Goal: Task Accomplishment & Management: Manage account settings

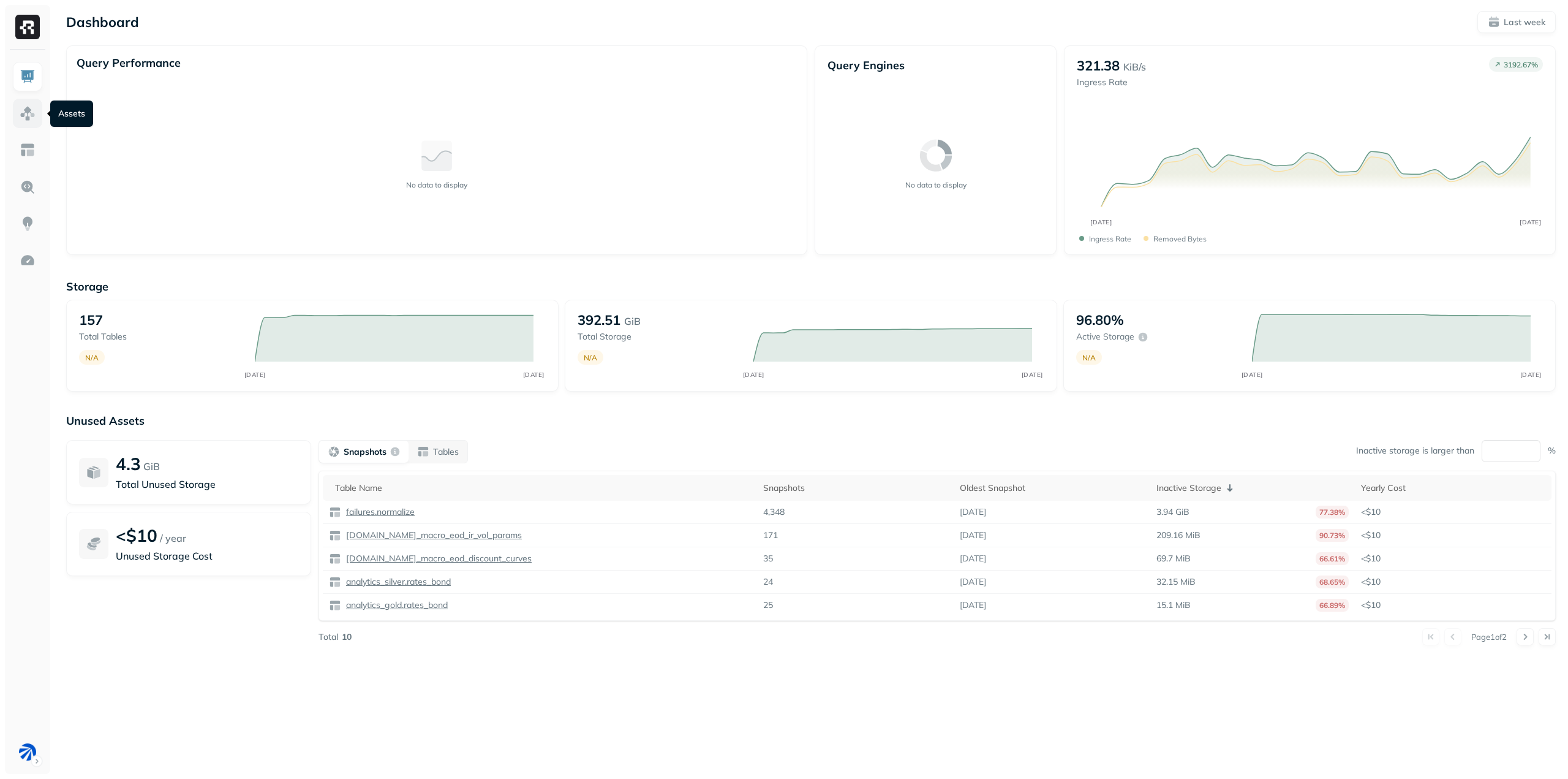
click at [25, 119] on img at bounding box center [28, 113] width 16 height 16
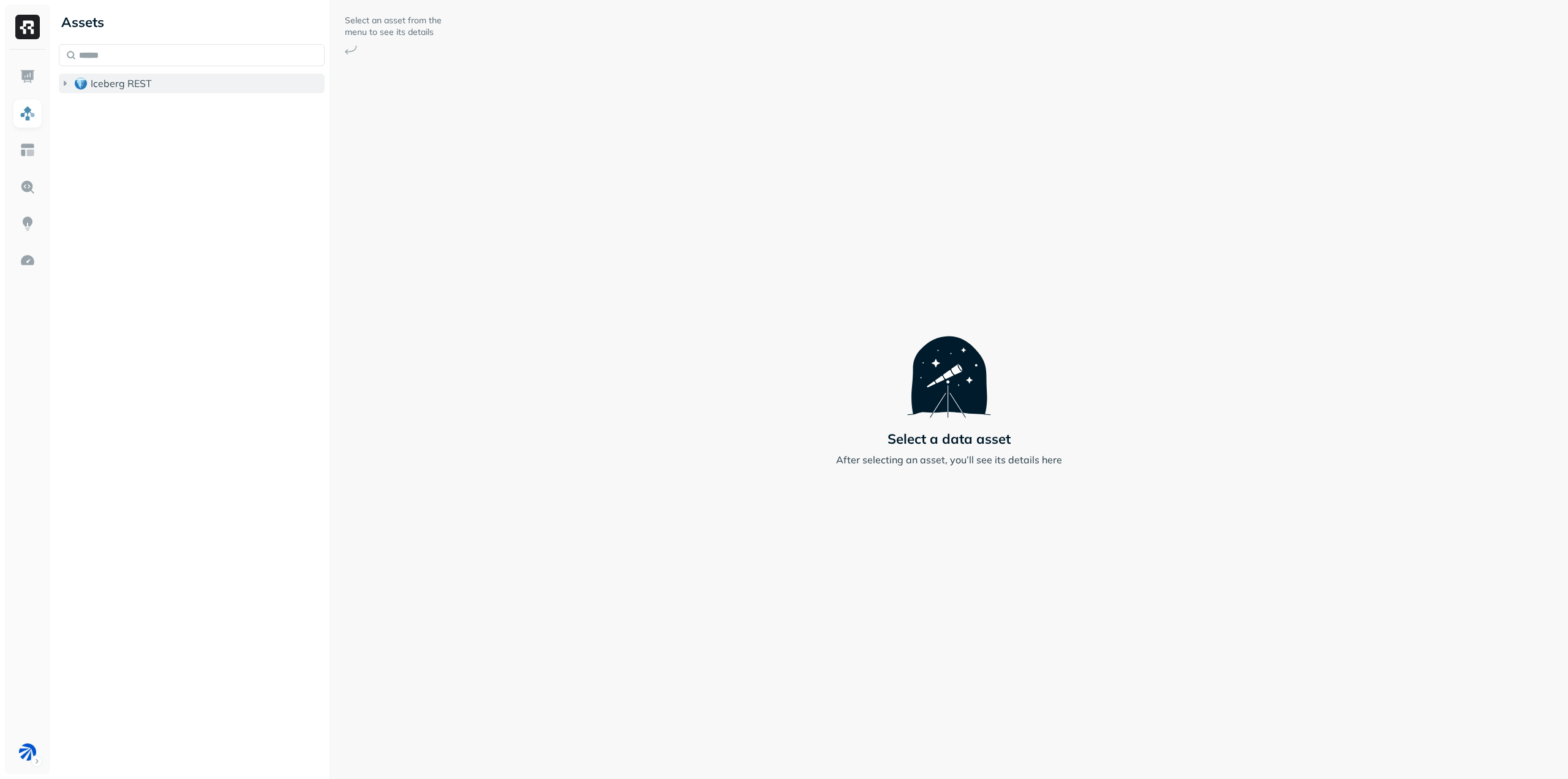
click at [106, 86] on span "Iceberg REST" at bounding box center [121, 84] width 61 height 12
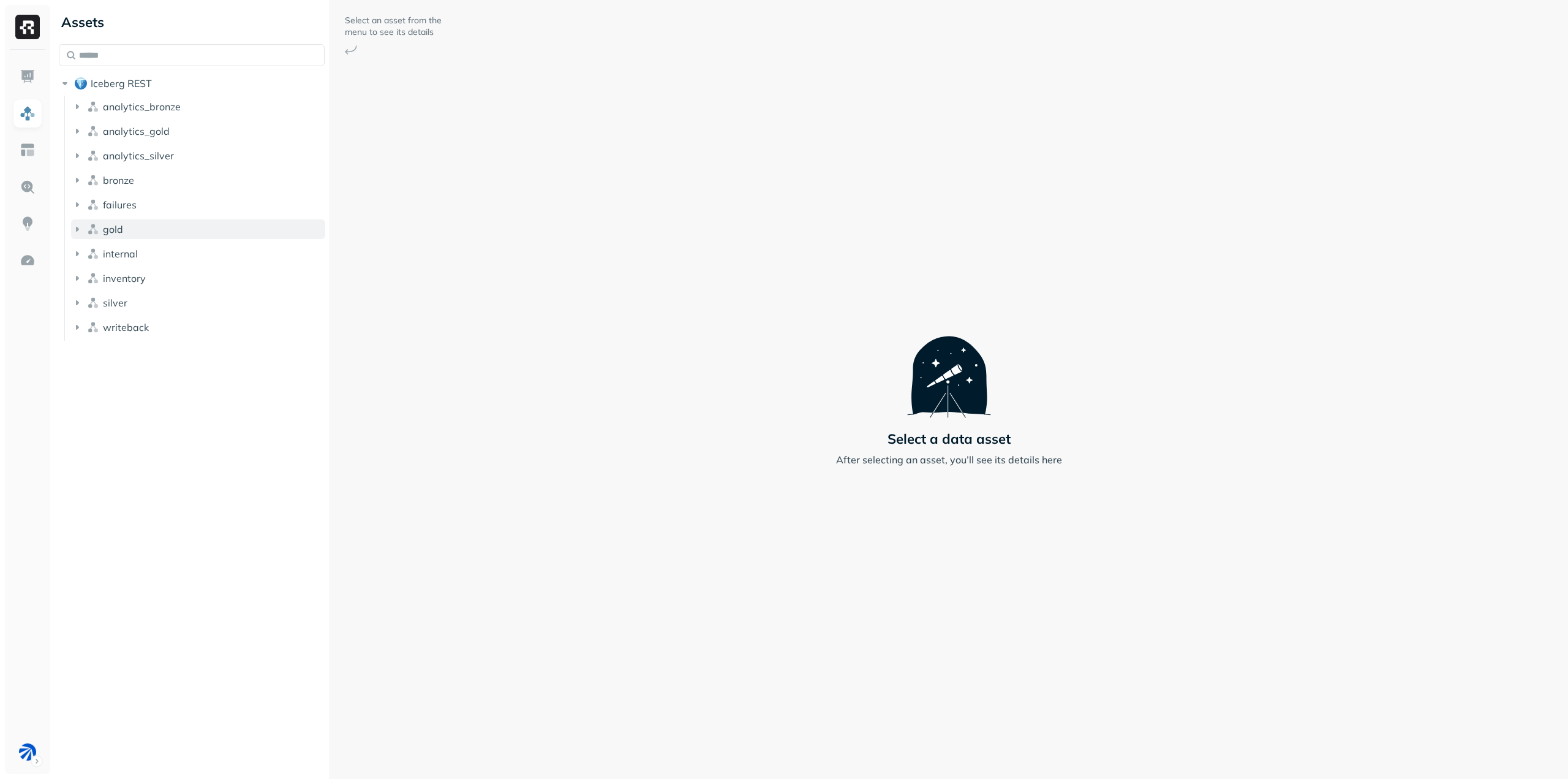
click at [158, 230] on button "gold" at bounding box center [197, 228] width 254 height 20
click at [133, 248] on p "( 9 )" at bounding box center [138, 252] width 12 height 12
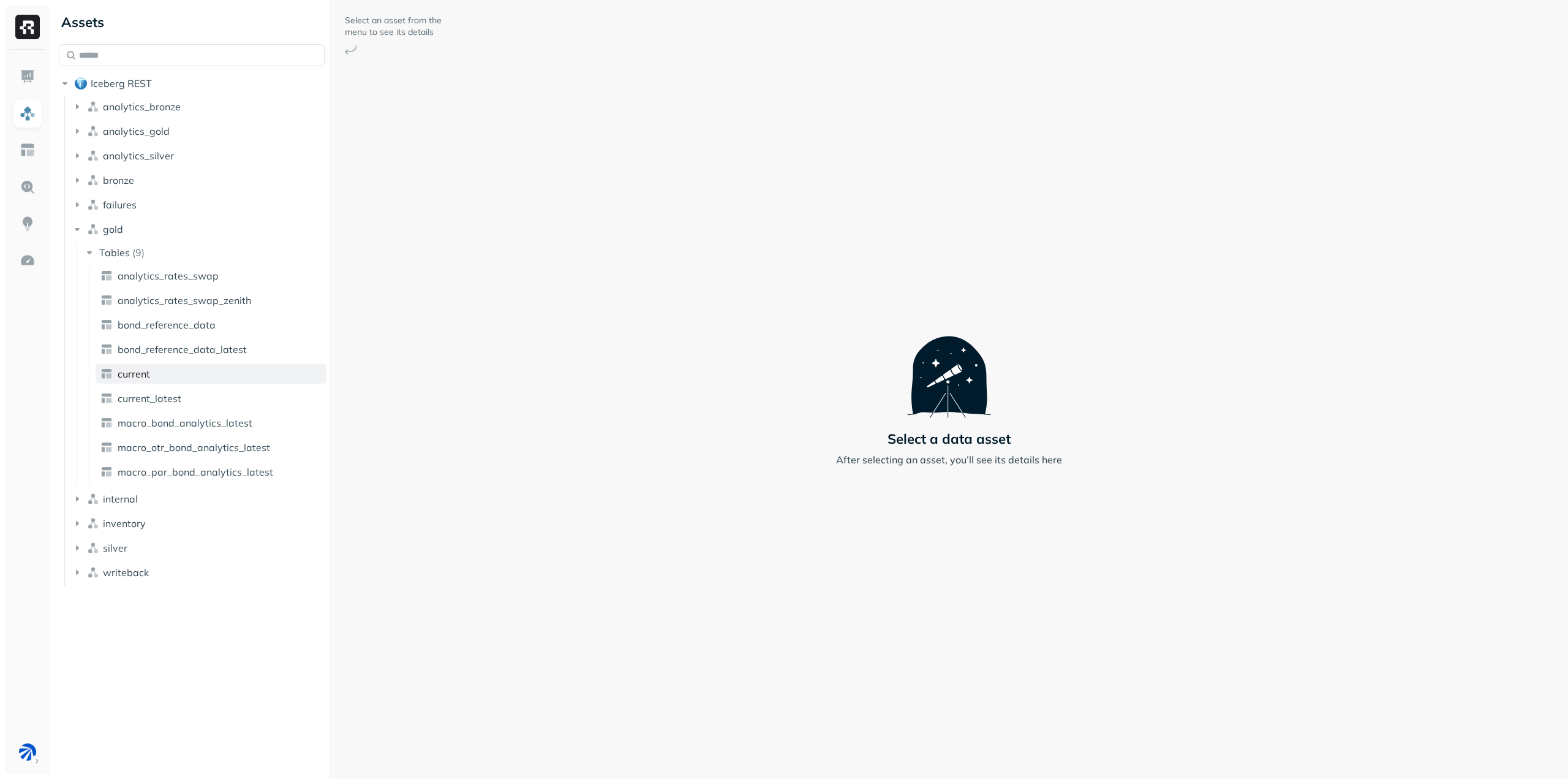
click at [145, 372] on span "current" at bounding box center [134, 373] width 32 height 12
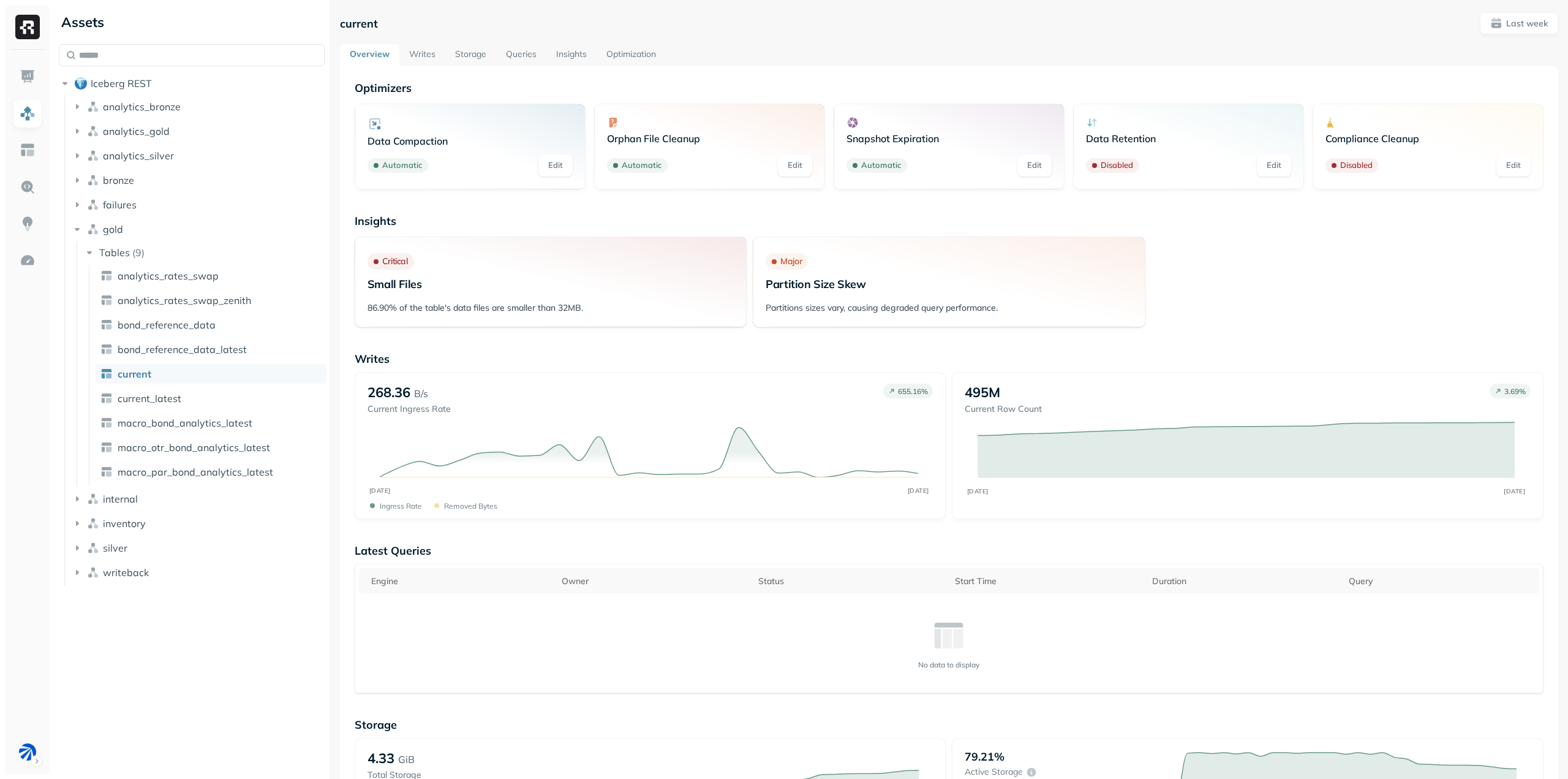
click at [414, 53] on link "Writes" at bounding box center [422, 55] width 46 height 22
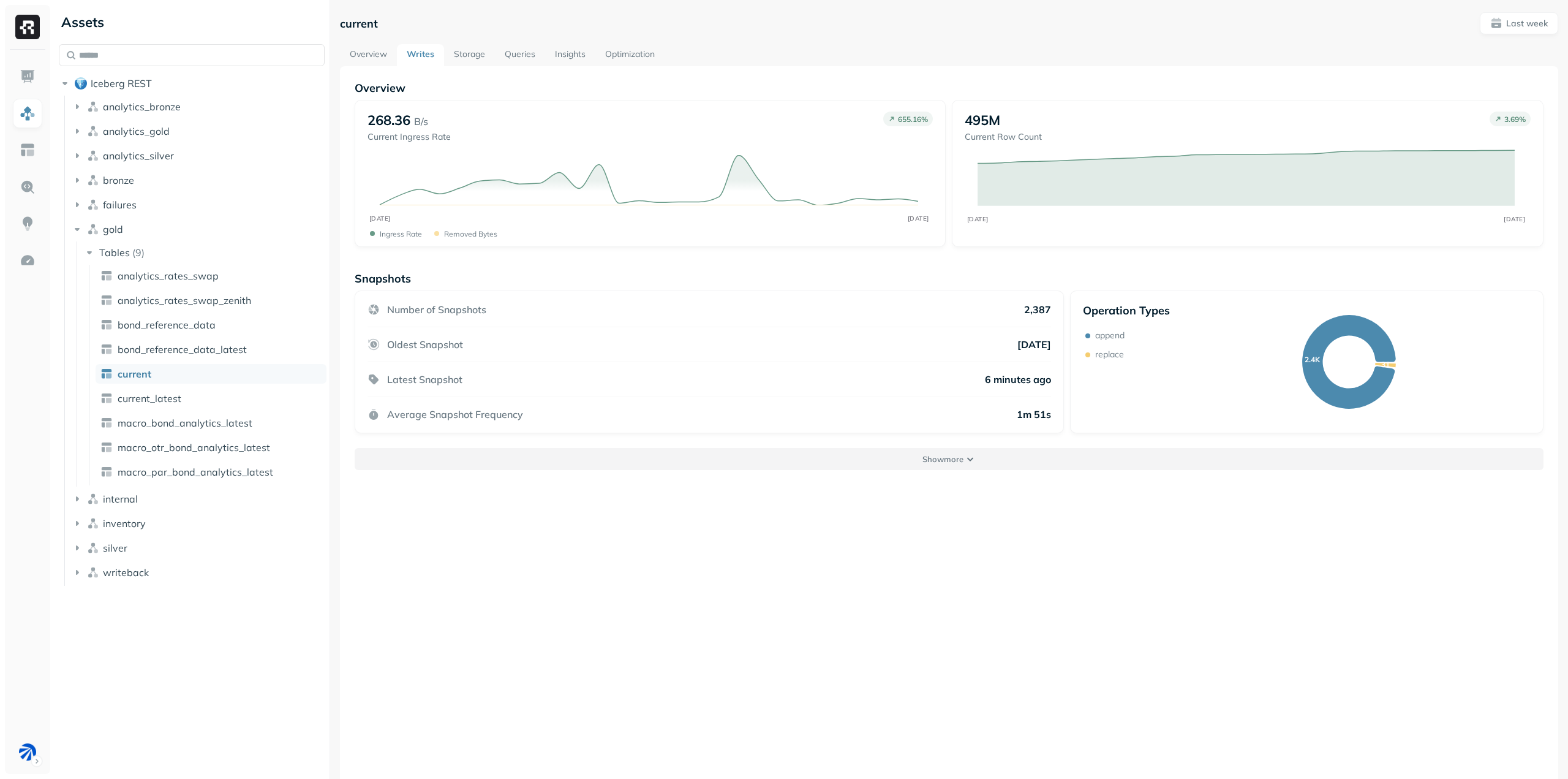
click at [967, 462] on button "Show more" at bounding box center [949, 459] width 1189 height 22
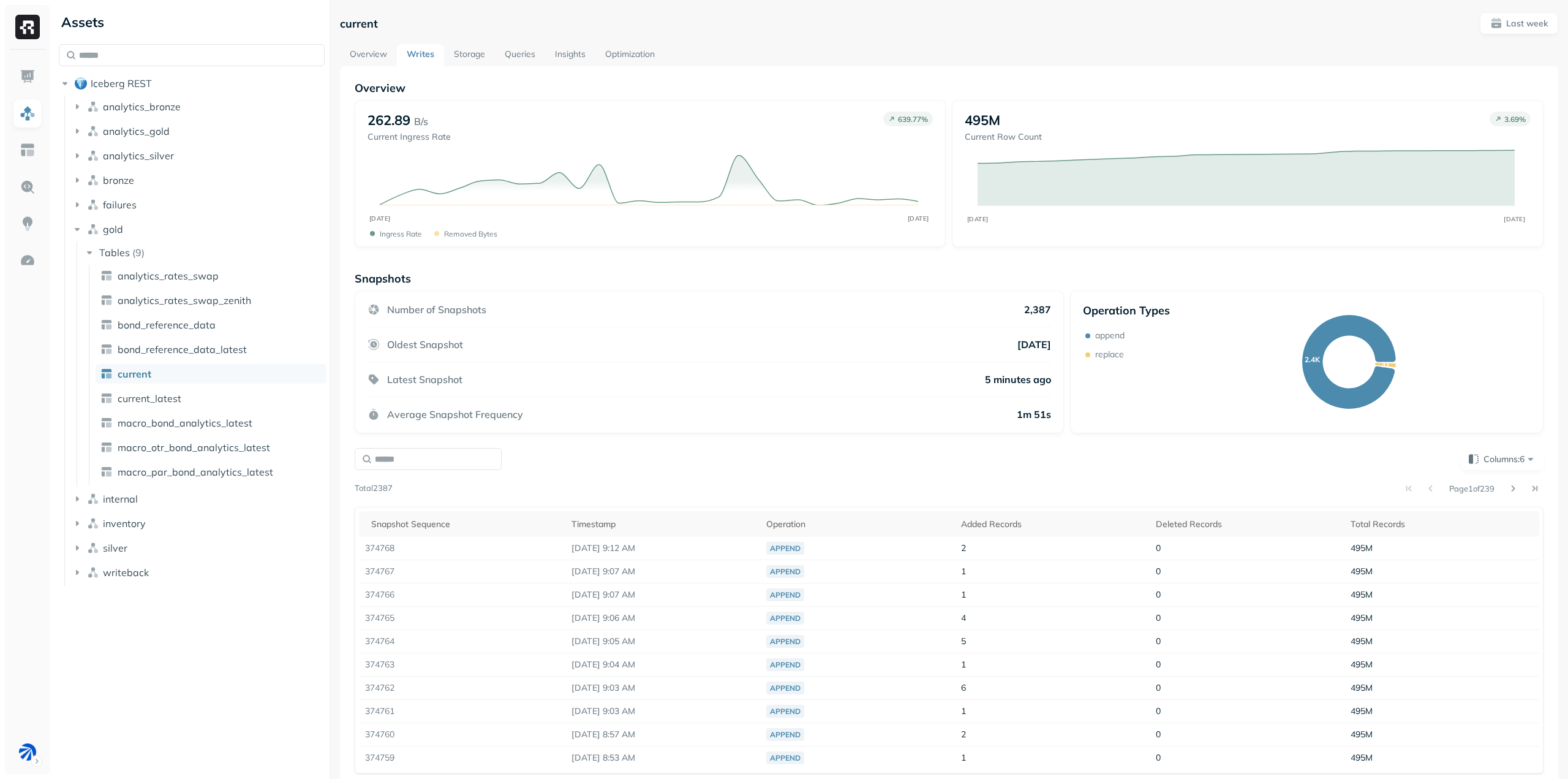
click at [477, 46] on link "Storage" at bounding box center [469, 55] width 51 height 22
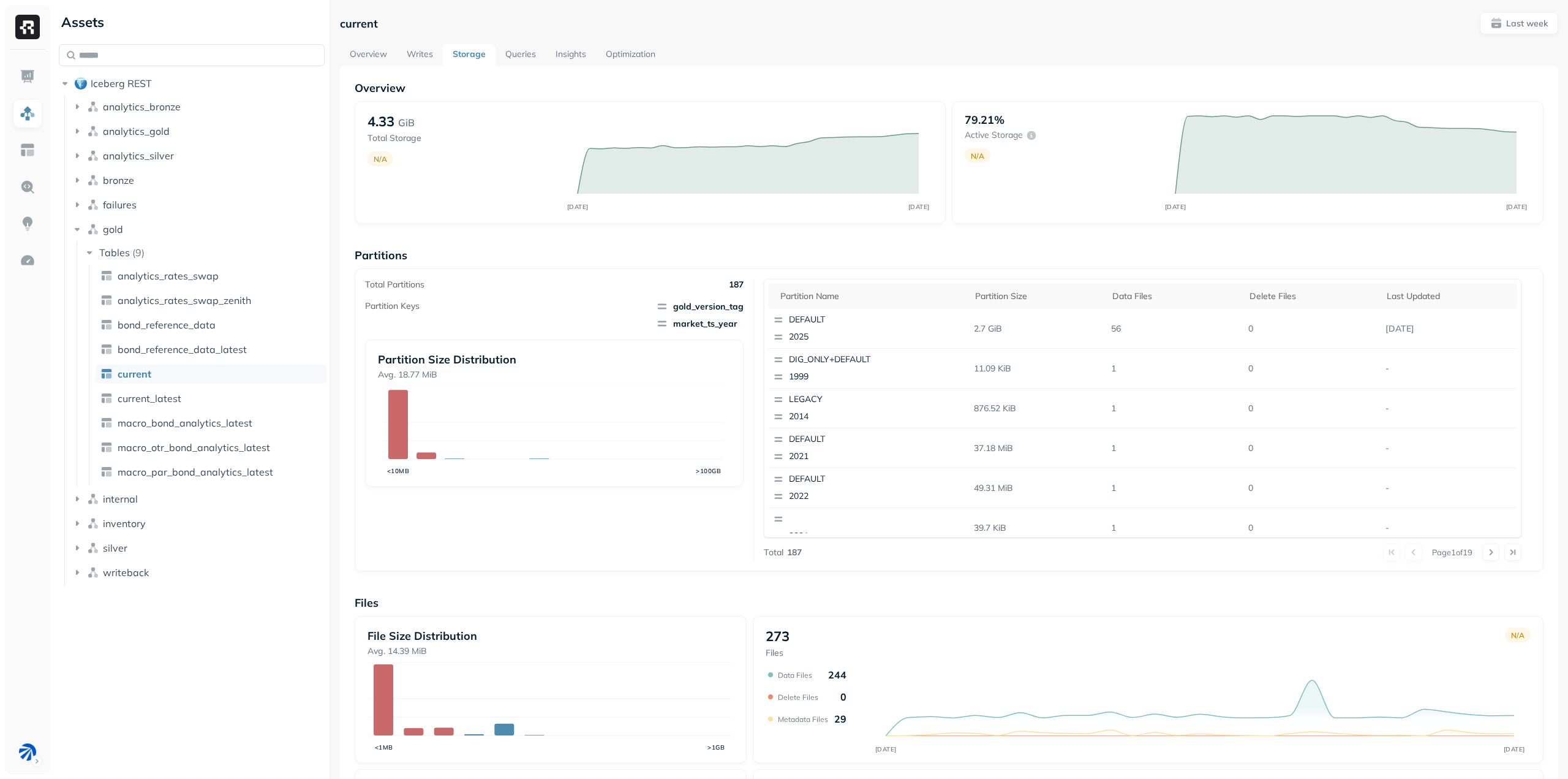
click at [428, 51] on link "Writes" at bounding box center [420, 55] width 46 height 22
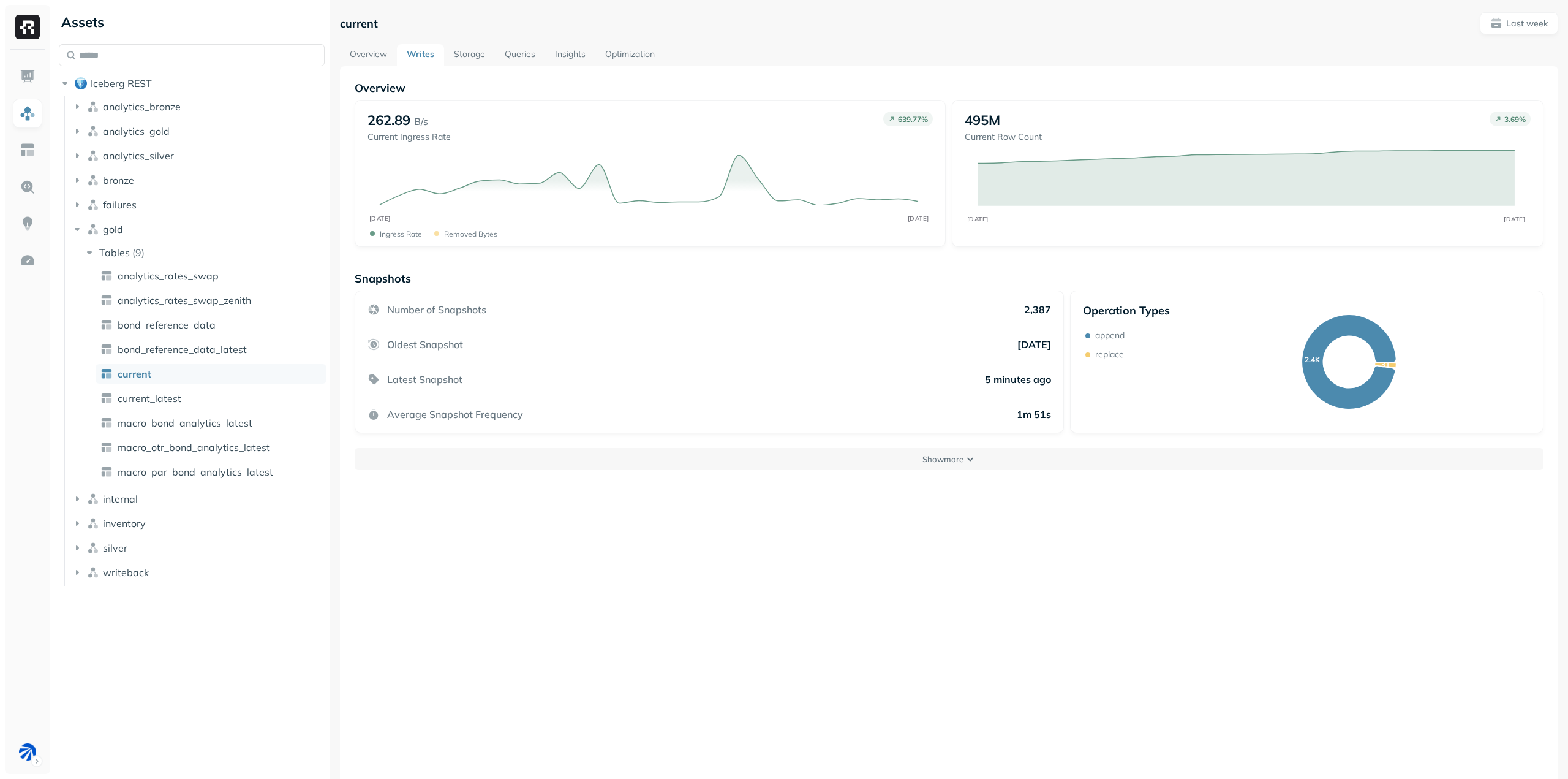
click at [364, 57] on link "Overview" at bounding box center [369, 55] width 57 height 22
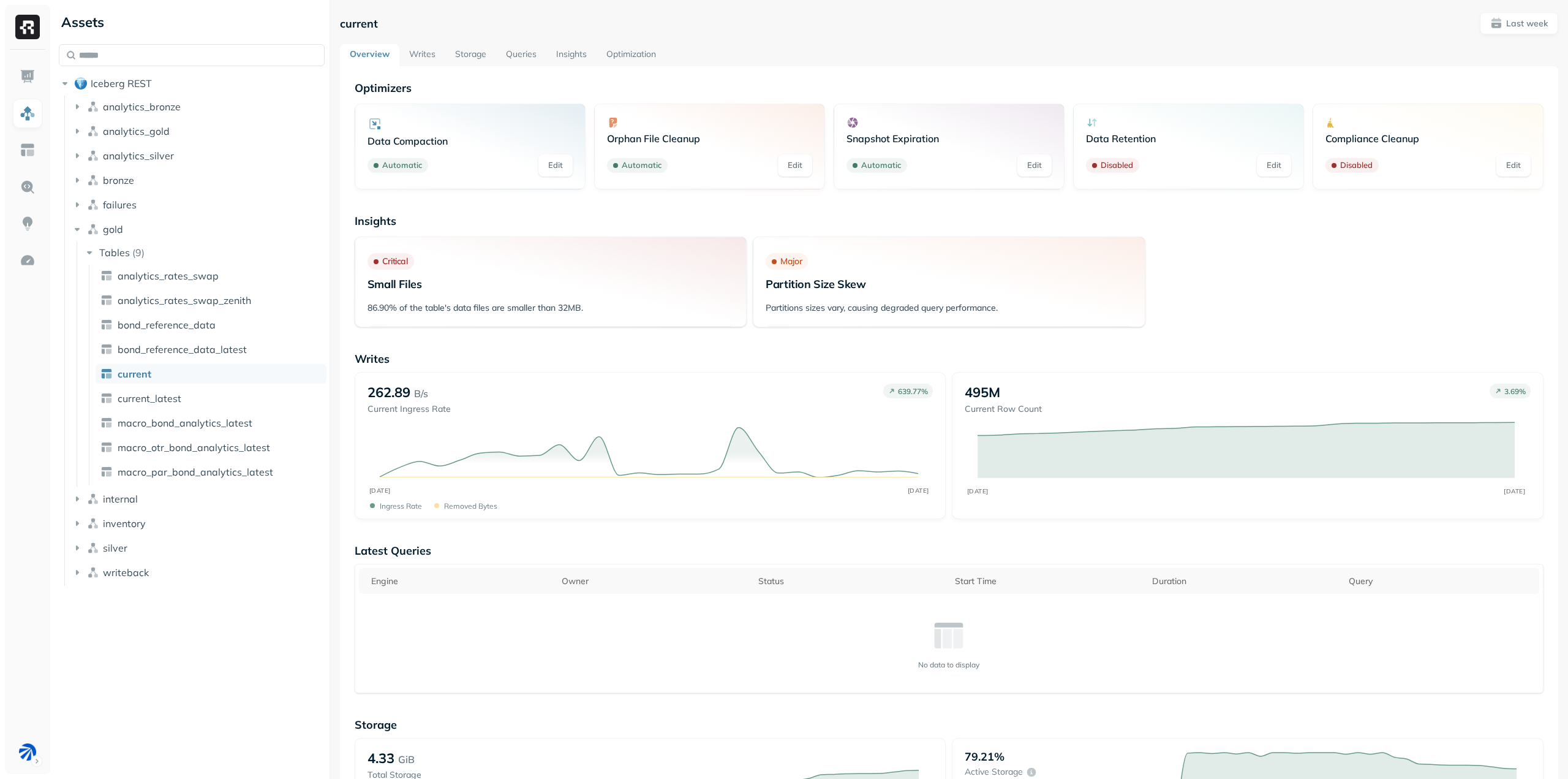
click at [629, 51] on link "Optimization" at bounding box center [631, 55] width 69 height 22
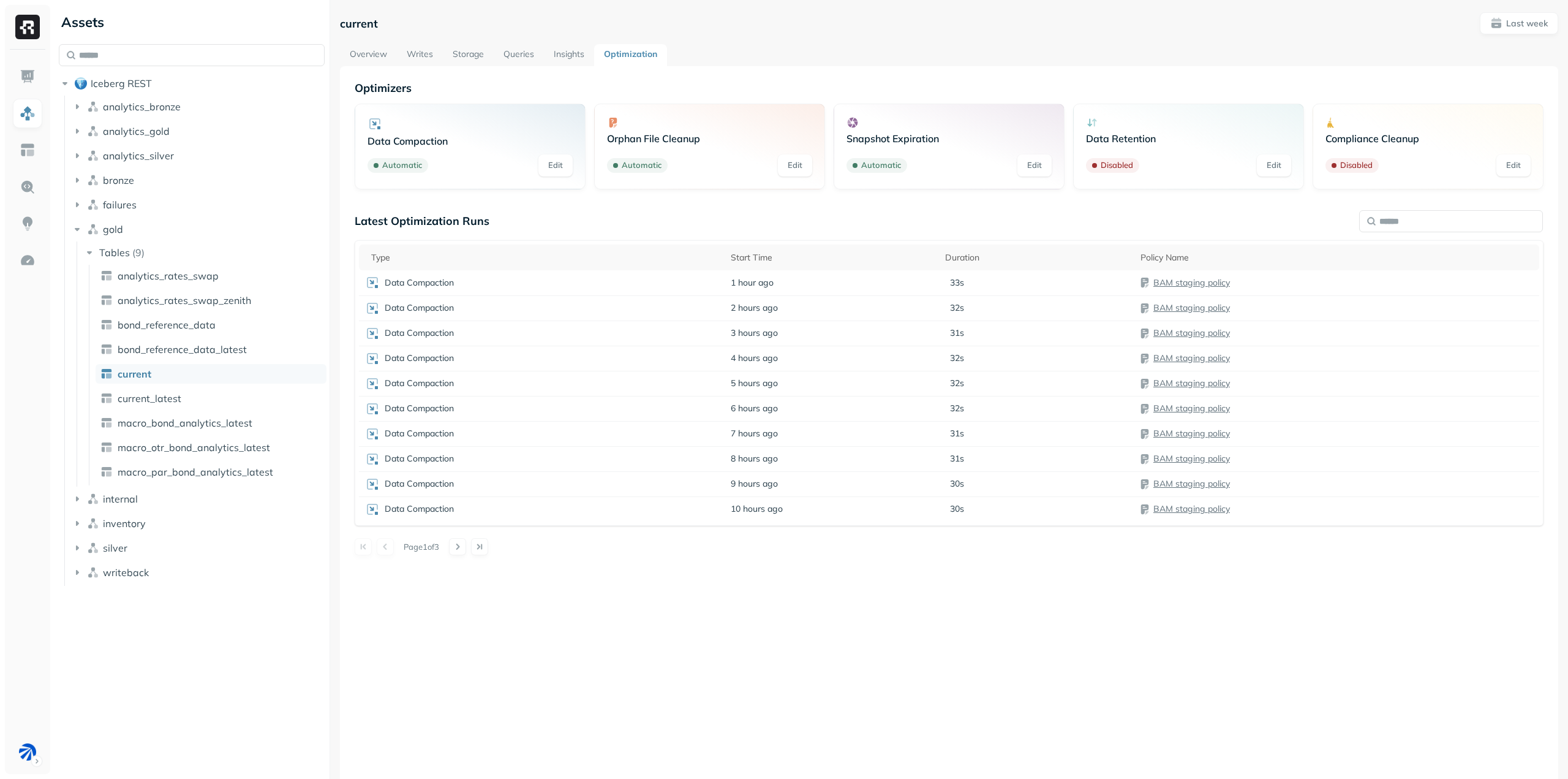
click at [1034, 160] on link "Edit" at bounding box center [1034, 165] width 34 height 22
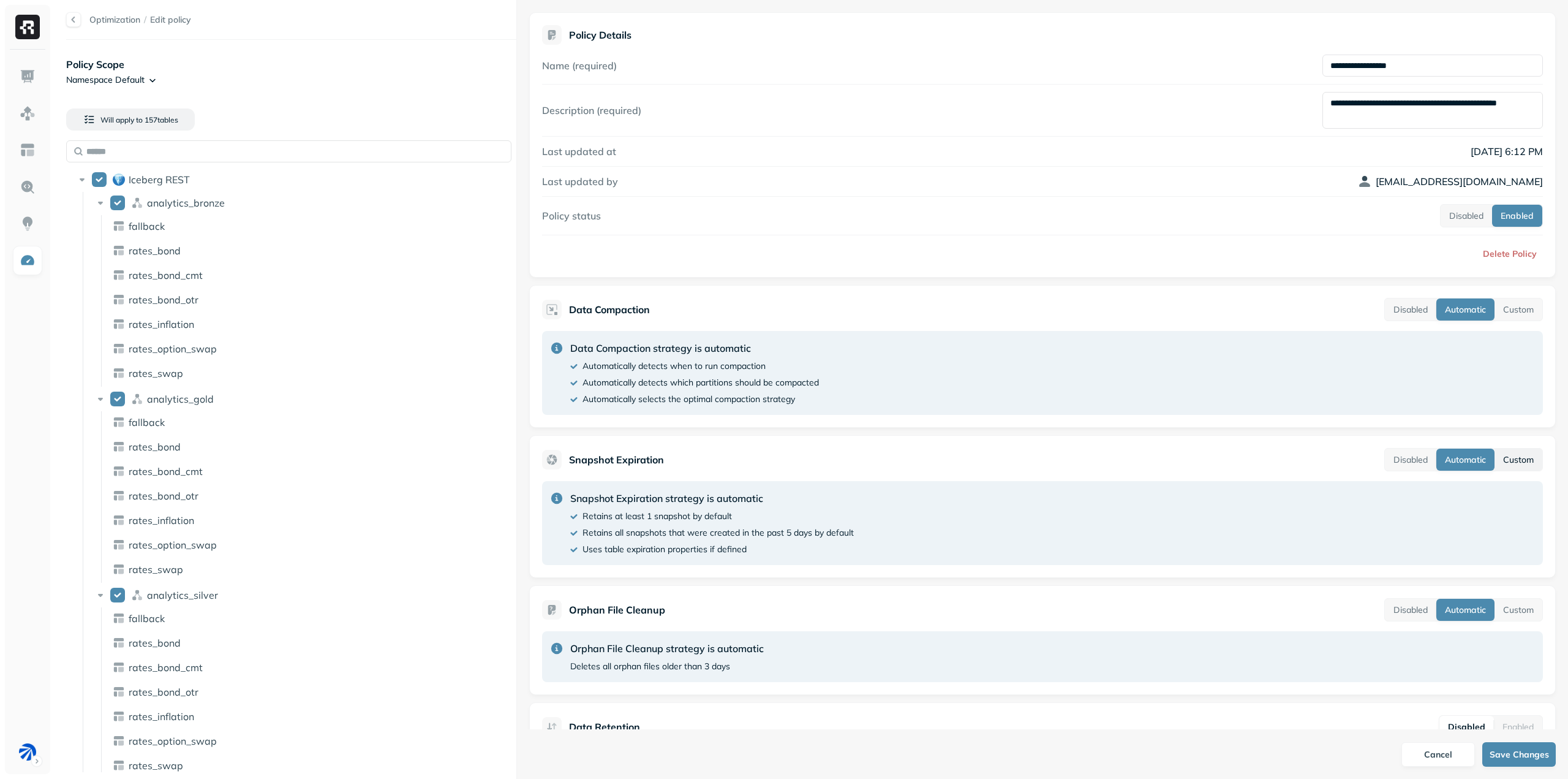
drag, startPoint x: 1507, startPoint y: 453, endPoint x: 1492, endPoint y: 462, distance: 17.5
click at [1507, 453] on button "Custom" at bounding box center [1518, 460] width 48 height 22
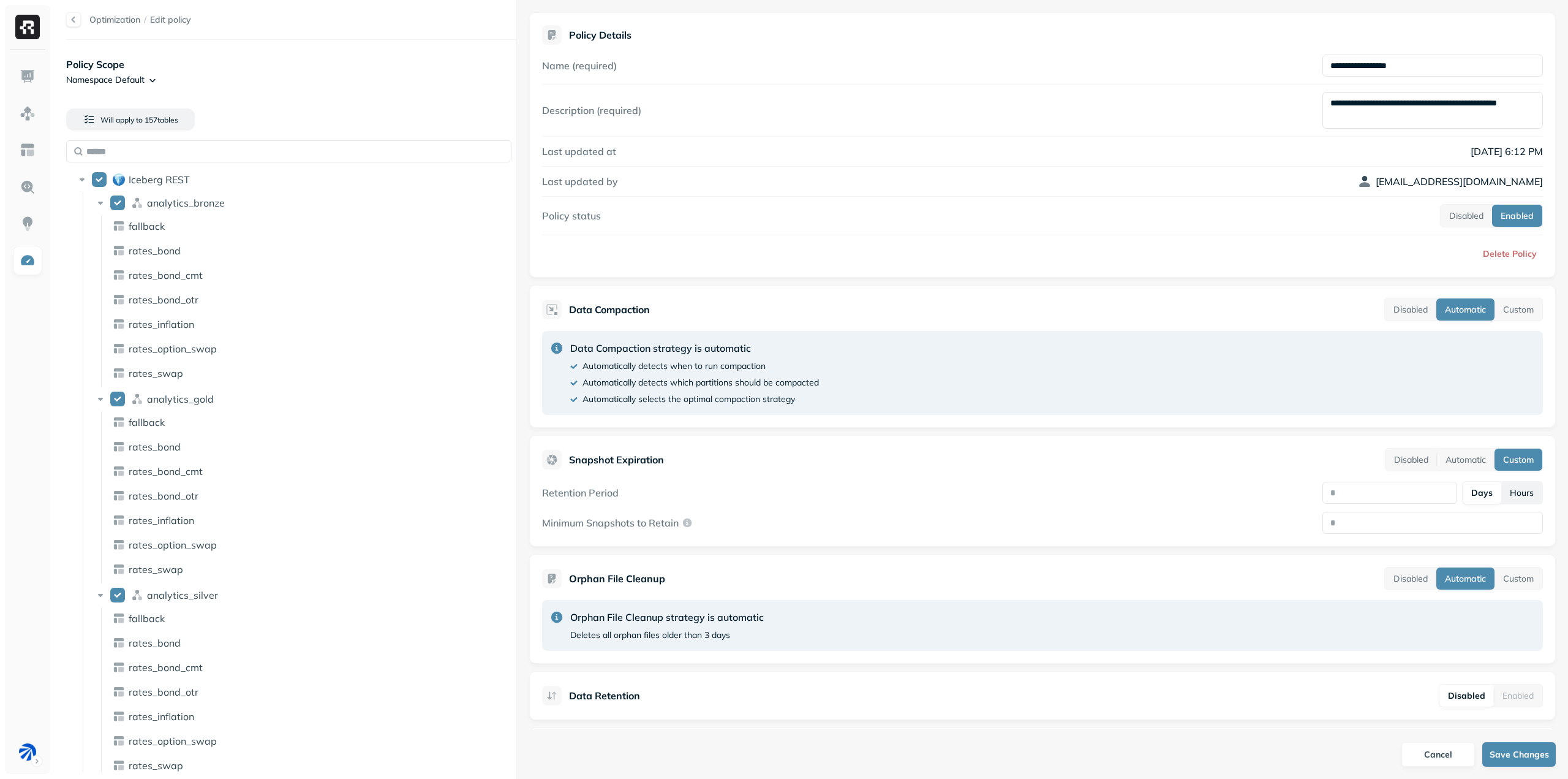
click at [1509, 489] on button "Hours" at bounding box center [1522, 493] width 41 height 22
drag, startPoint x: 1379, startPoint y: 491, endPoint x: 1330, endPoint y: 490, distance: 49.0
click at [1330, 490] on input "number" at bounding box center [1390, 493] width 135 height 22
type input "*"
click at [1517, 751] on button "Save Changes" at bounding box center [1519, 754] width 73 height 24
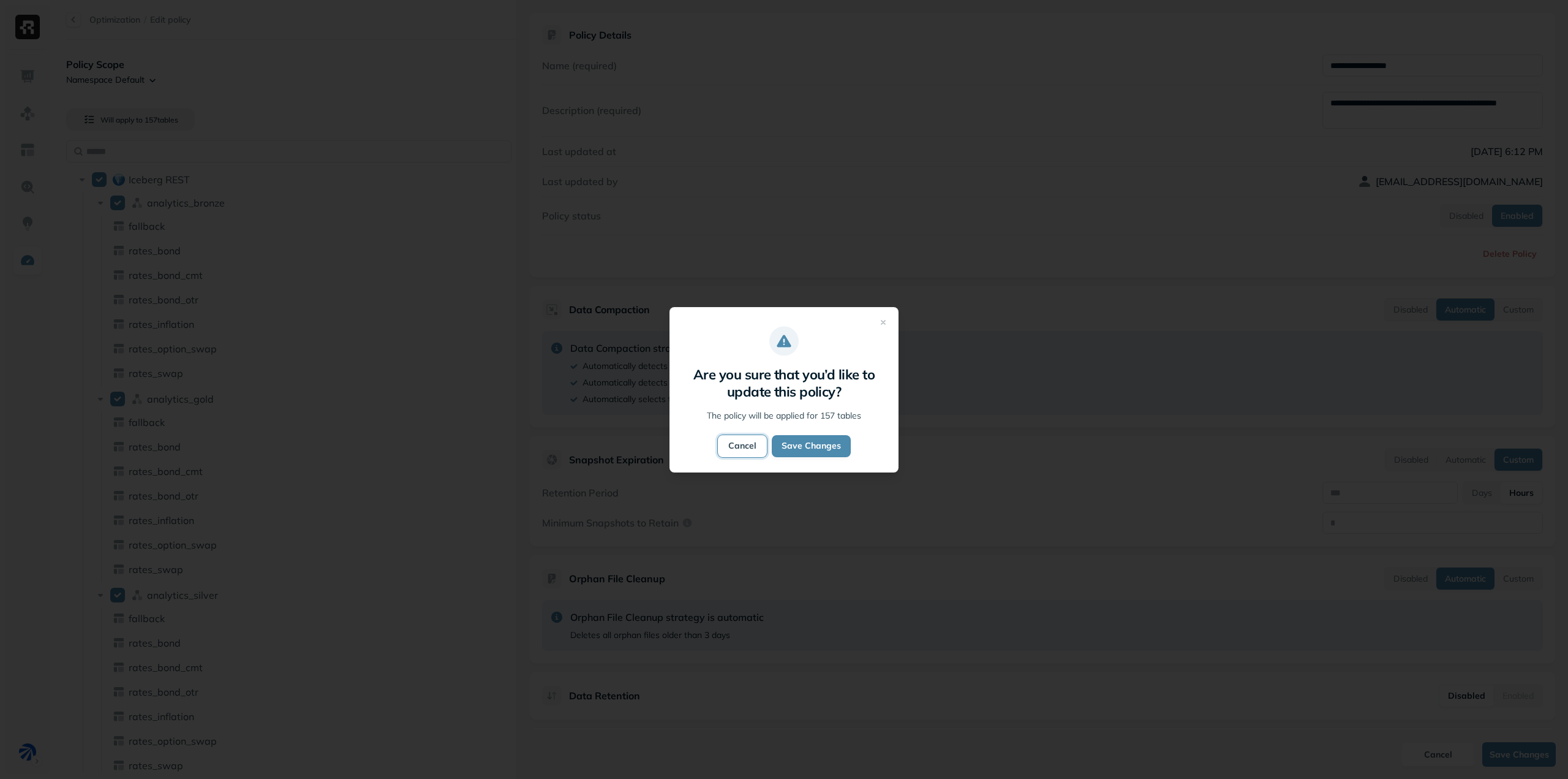
click at [750, 441] on button "Cancel" at bounding box center [743, 445] width 49 height 22
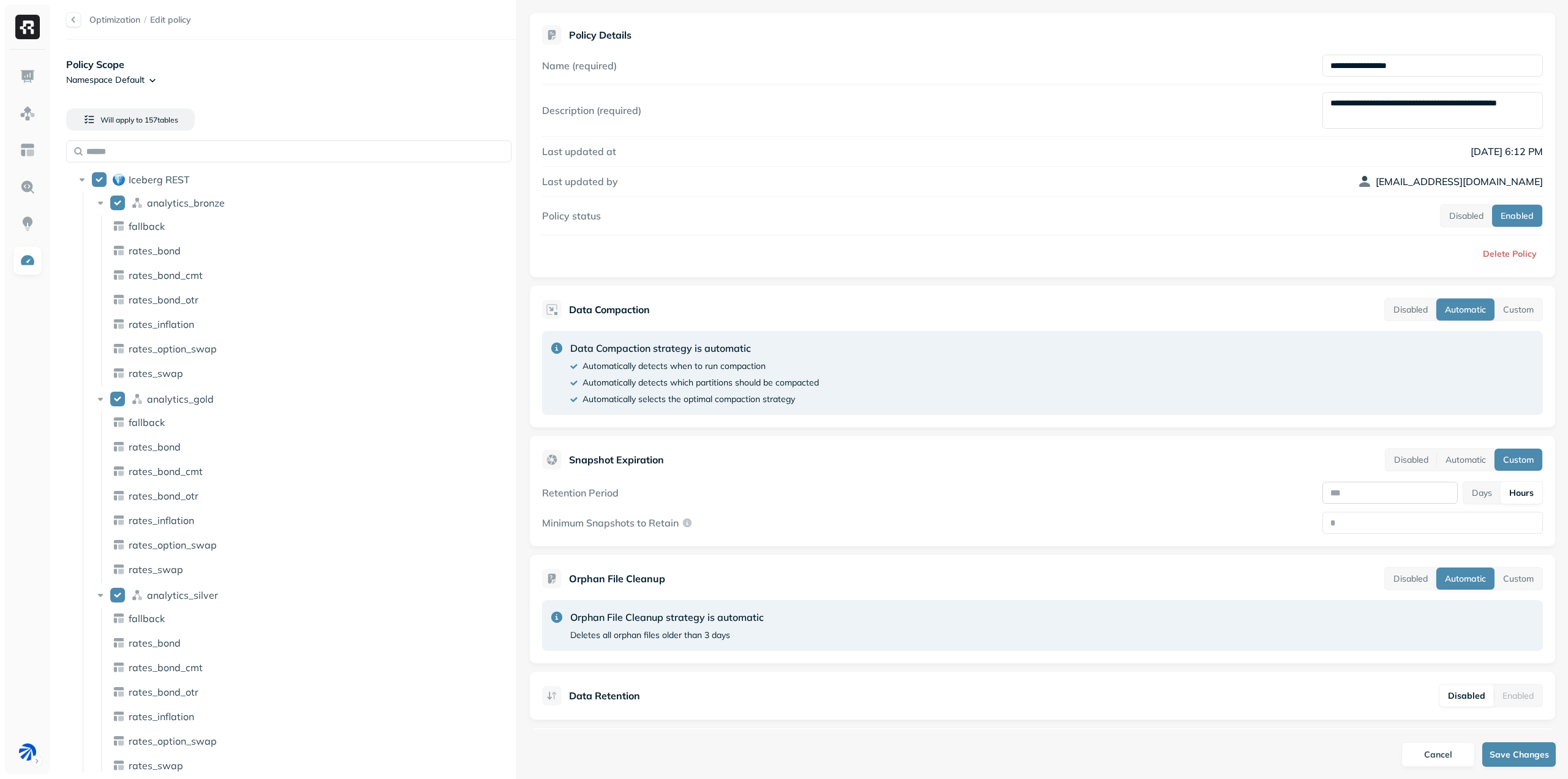
click at [1369, 491] on input "*" at bounding box center [1390, 493] width 135 height 22
click at [1519, 309] on button "Custom" at bounding box center [1518, 309] width 48 height 22
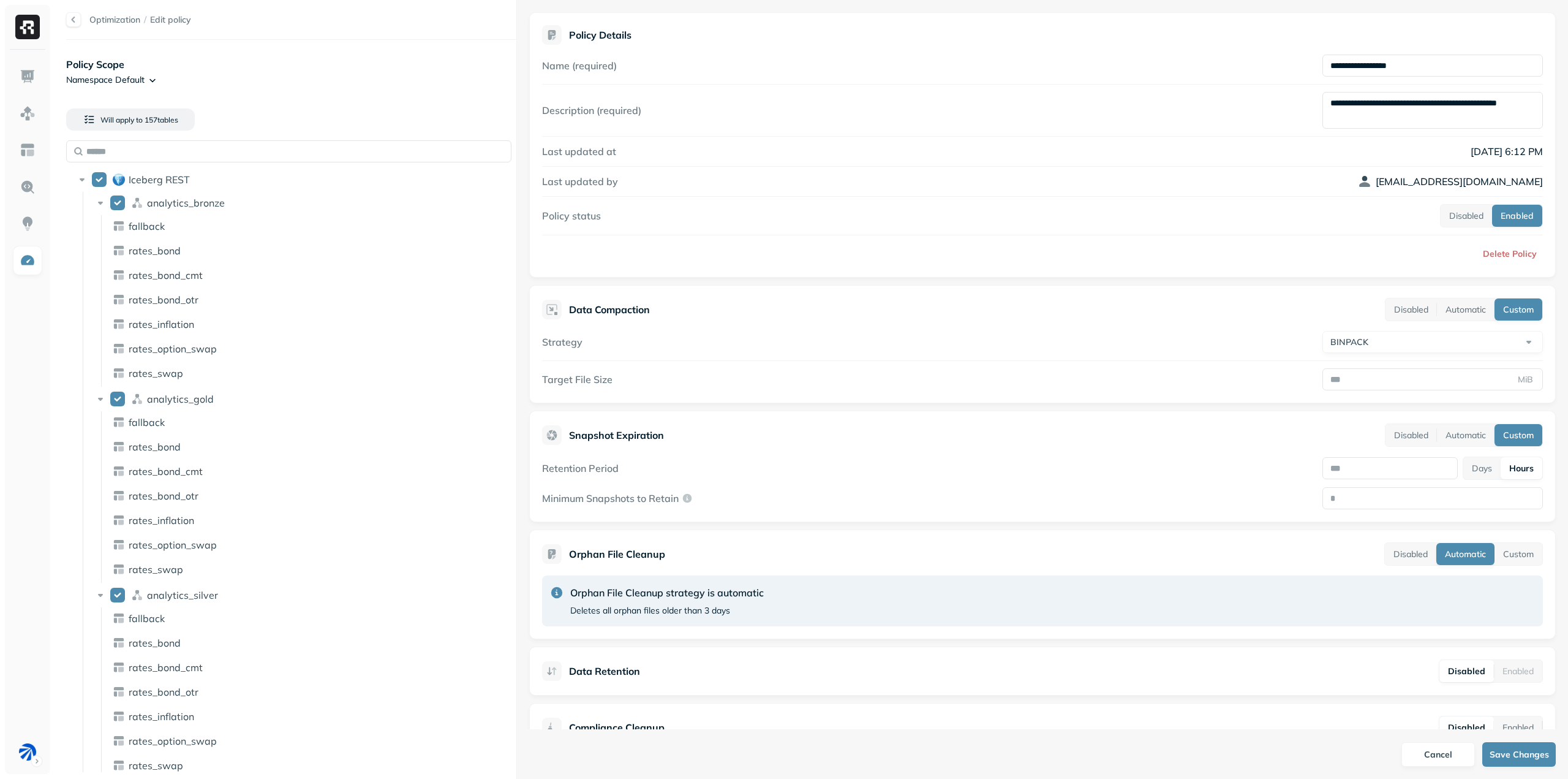
click at [1406, 345] on html "Optimization / Edit policy Policy Scope Namespace Default Will apply to 157 tab…" at bounding box center [784, 390] width 1568 height 779
click at [1406, 342] on html "Optimization / Edit policy Policy Scope Namespace Default Will apply to 157 tab…" at bounding box center [784, 390] width 1568 height 779
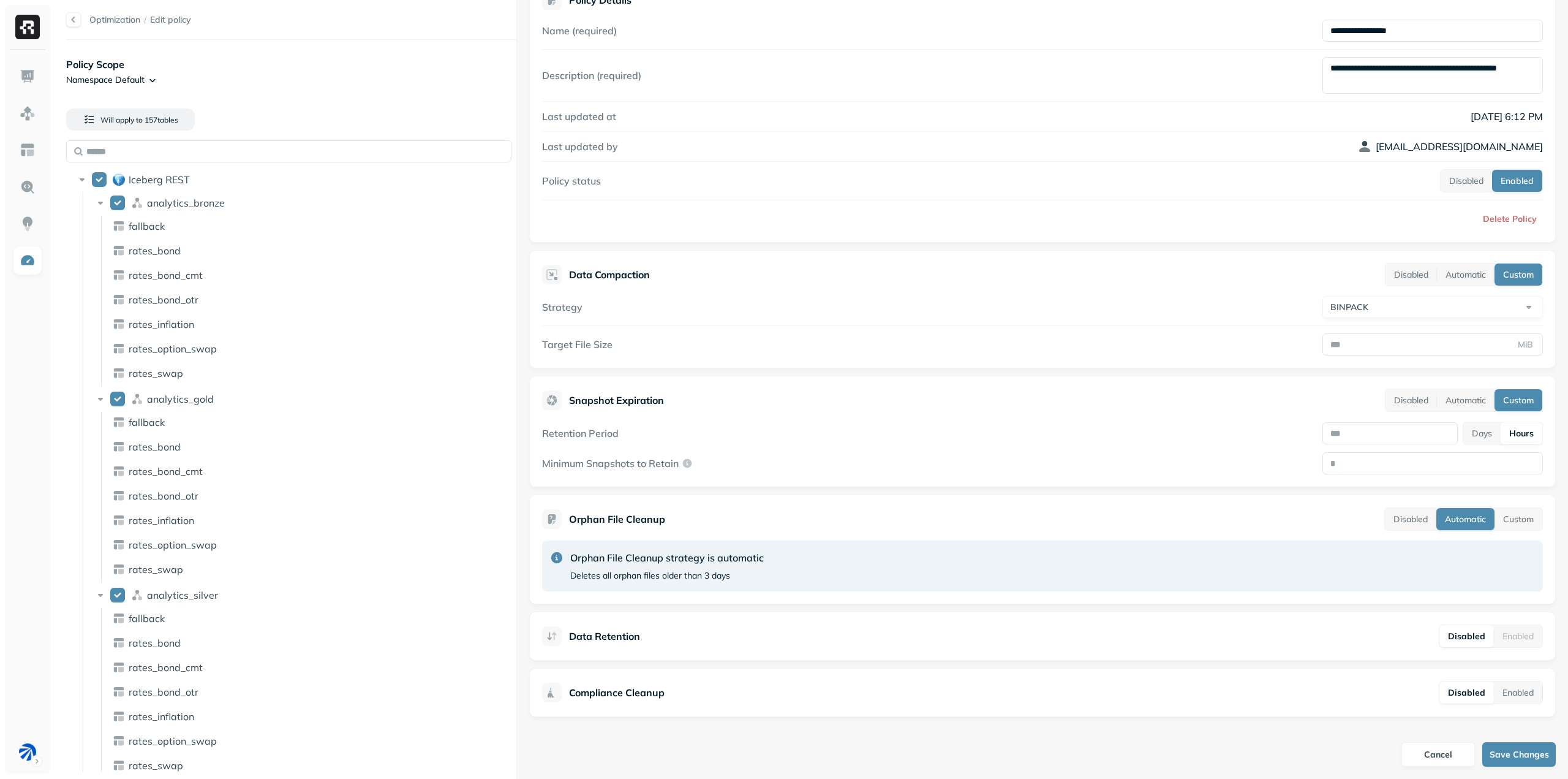
click at [1382, 308] on html "Optimization / Edit policy Policy Scope Namespace Default Will apply to 157 tab…" at bounding box center [784, 390] width 1568 height 779
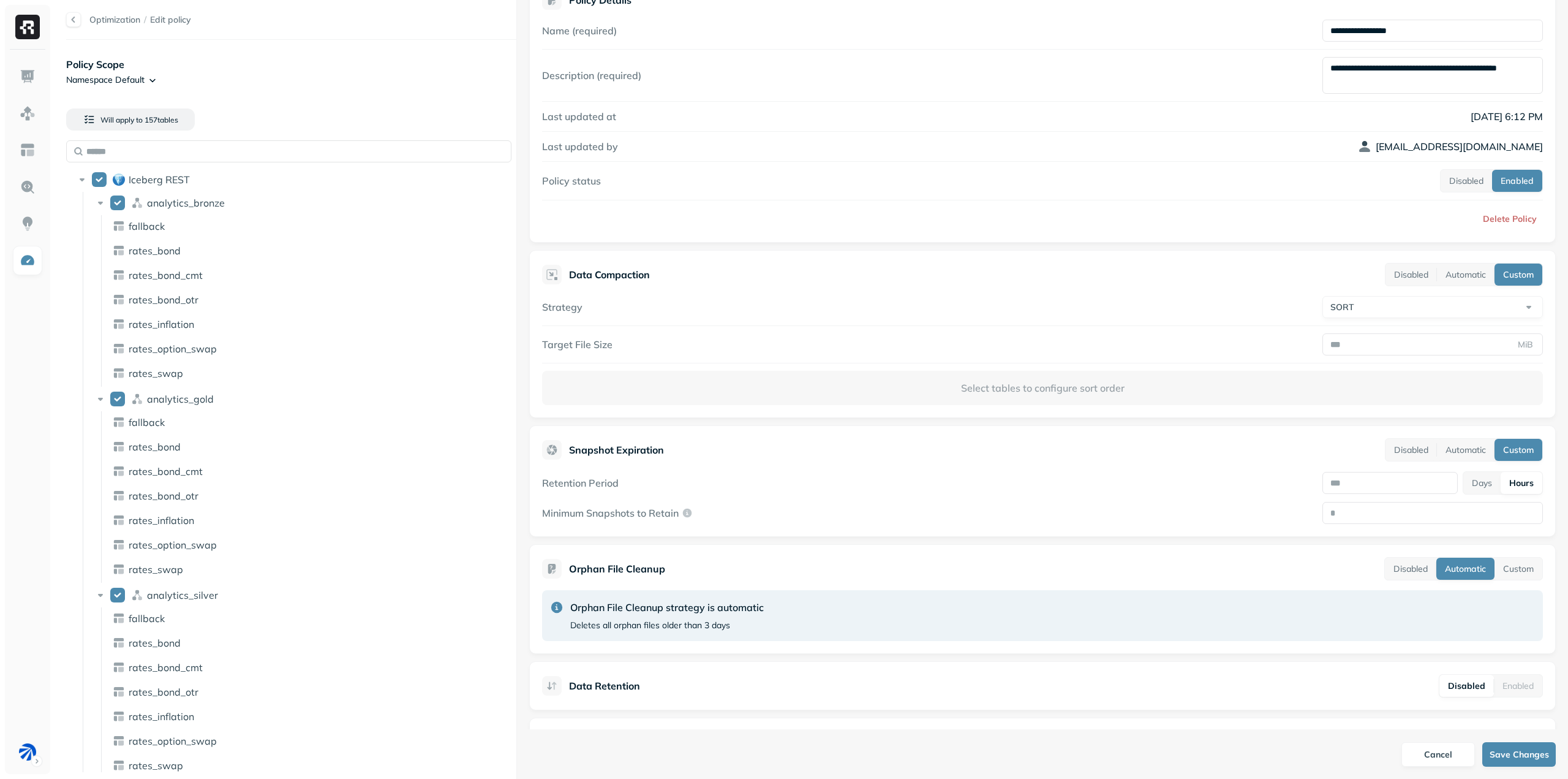
click at [1379, 305] on html "Optimization / Edit policy Policy Scope Namespace Default Will apply to 157 tab…" at bounding box center [784, 390] width 1568 height 779
select select "*******"
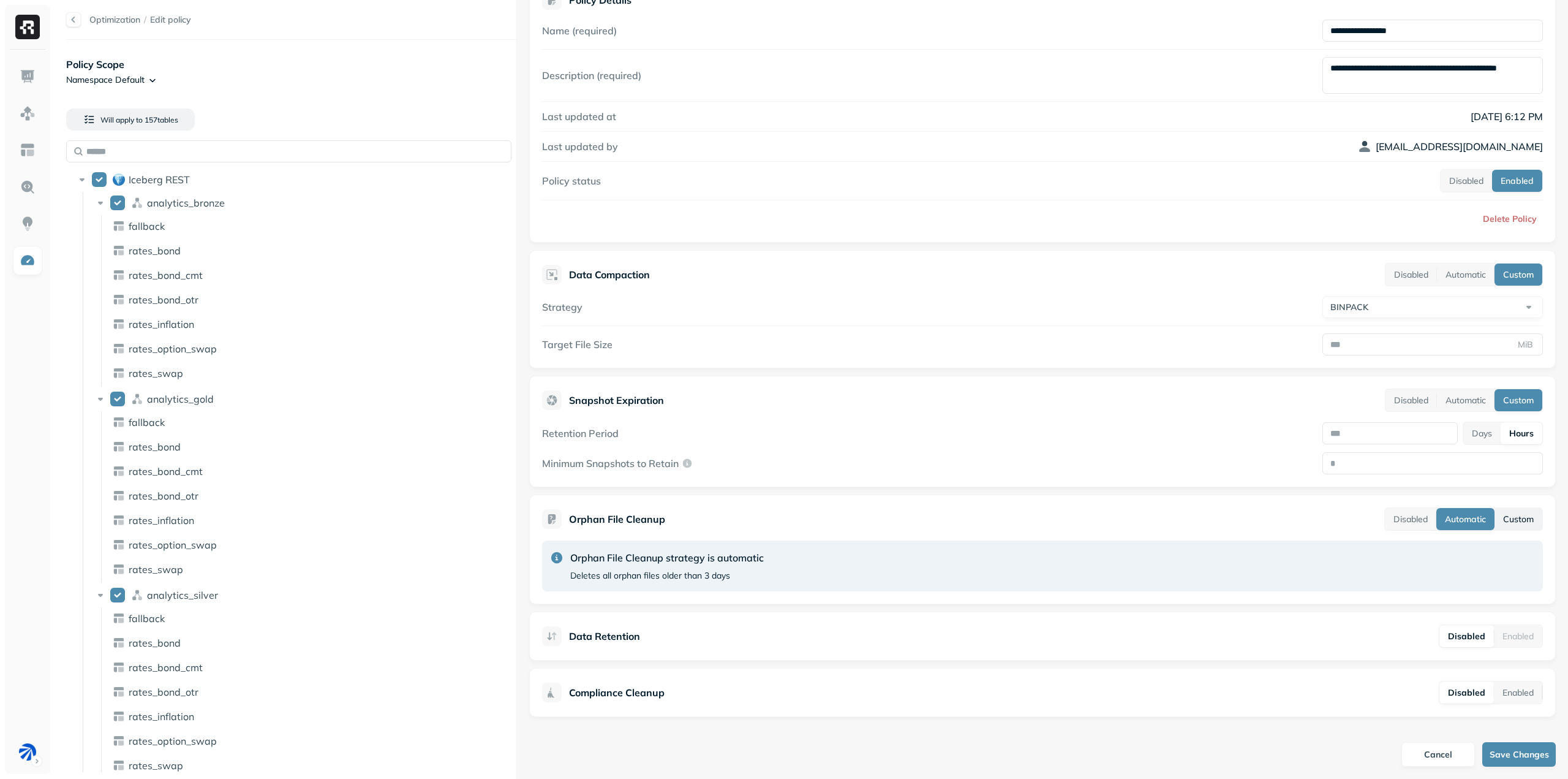
click at [1504, 518] on button "Custom" at bounding box center [1518, 519] width 48 height 22
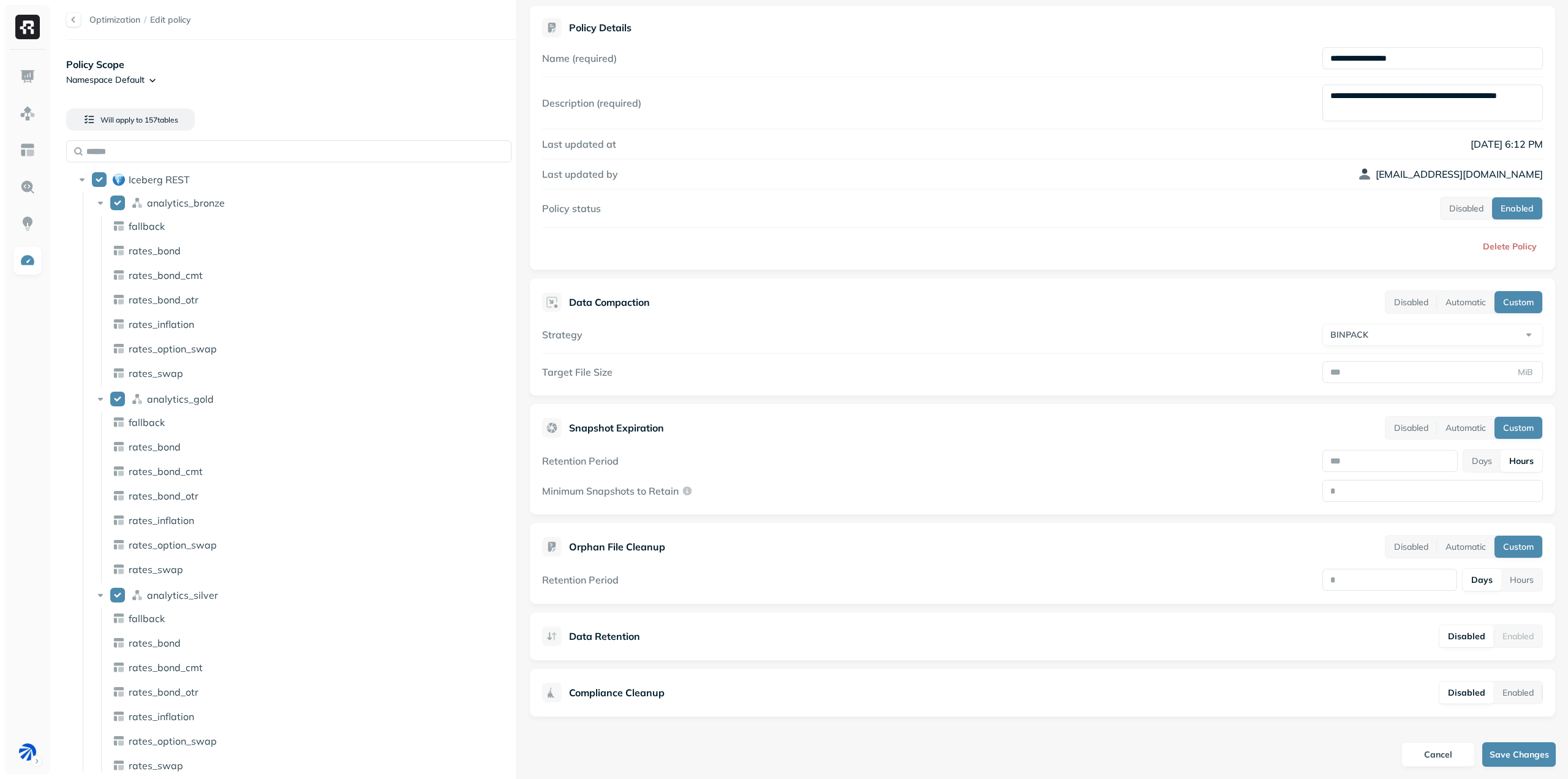
scroll to position [7, 0]
click at [1462, 540] on button "Automatic" at bounding box center [1466, 547] width 57 height 22
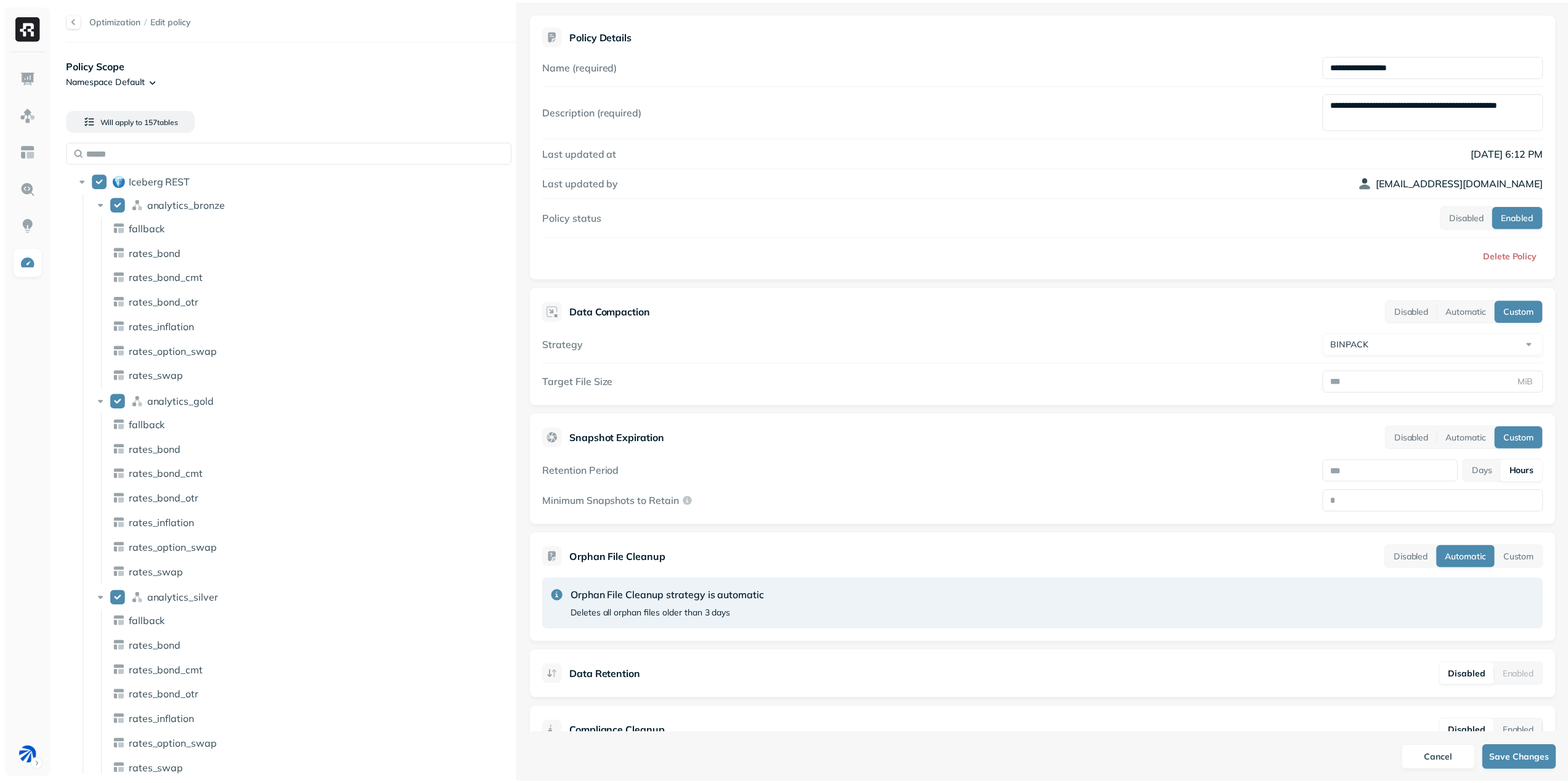
scroll to position [35, 0]
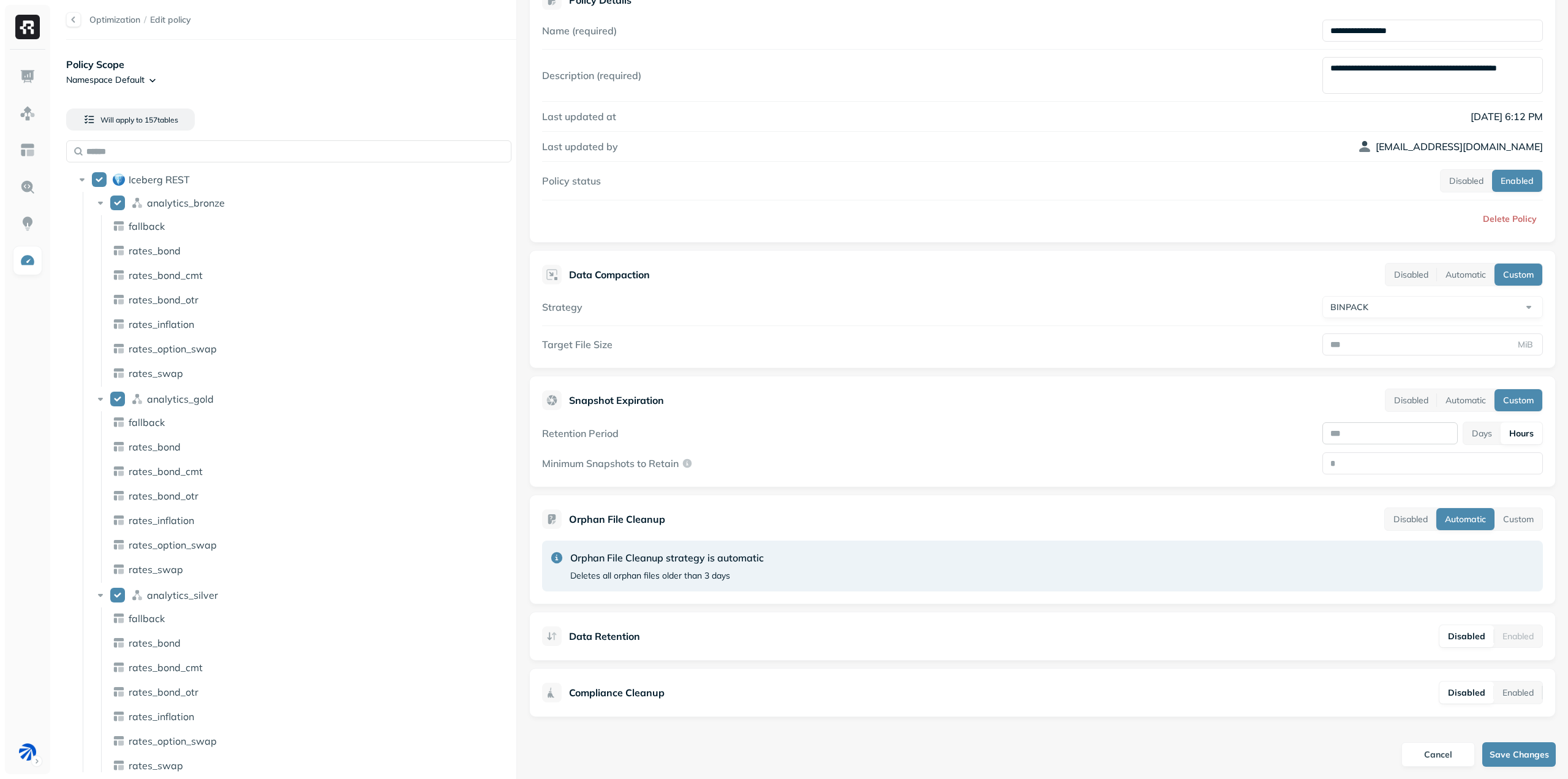
click at [1335, 435] on input "*" at bounding box center [1390, 433] width 135 height 22
type input "*"
click at [1515, 753] on button "Save Changes" at bounding box center [1519, 754] width 73 height 24
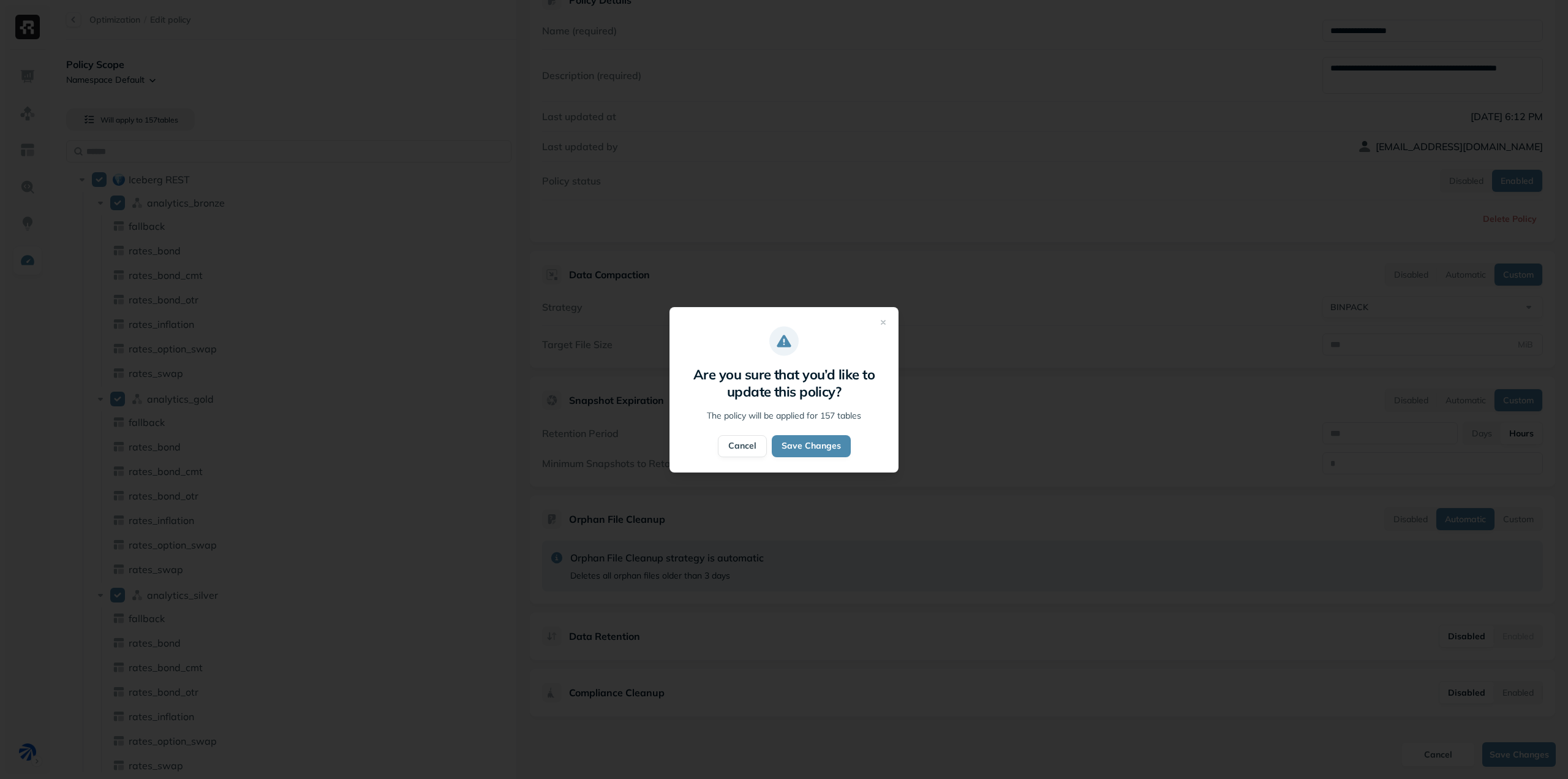
click at [749, 449] on button "Cancel" at bounding box center [743, 445] width 49 height 22
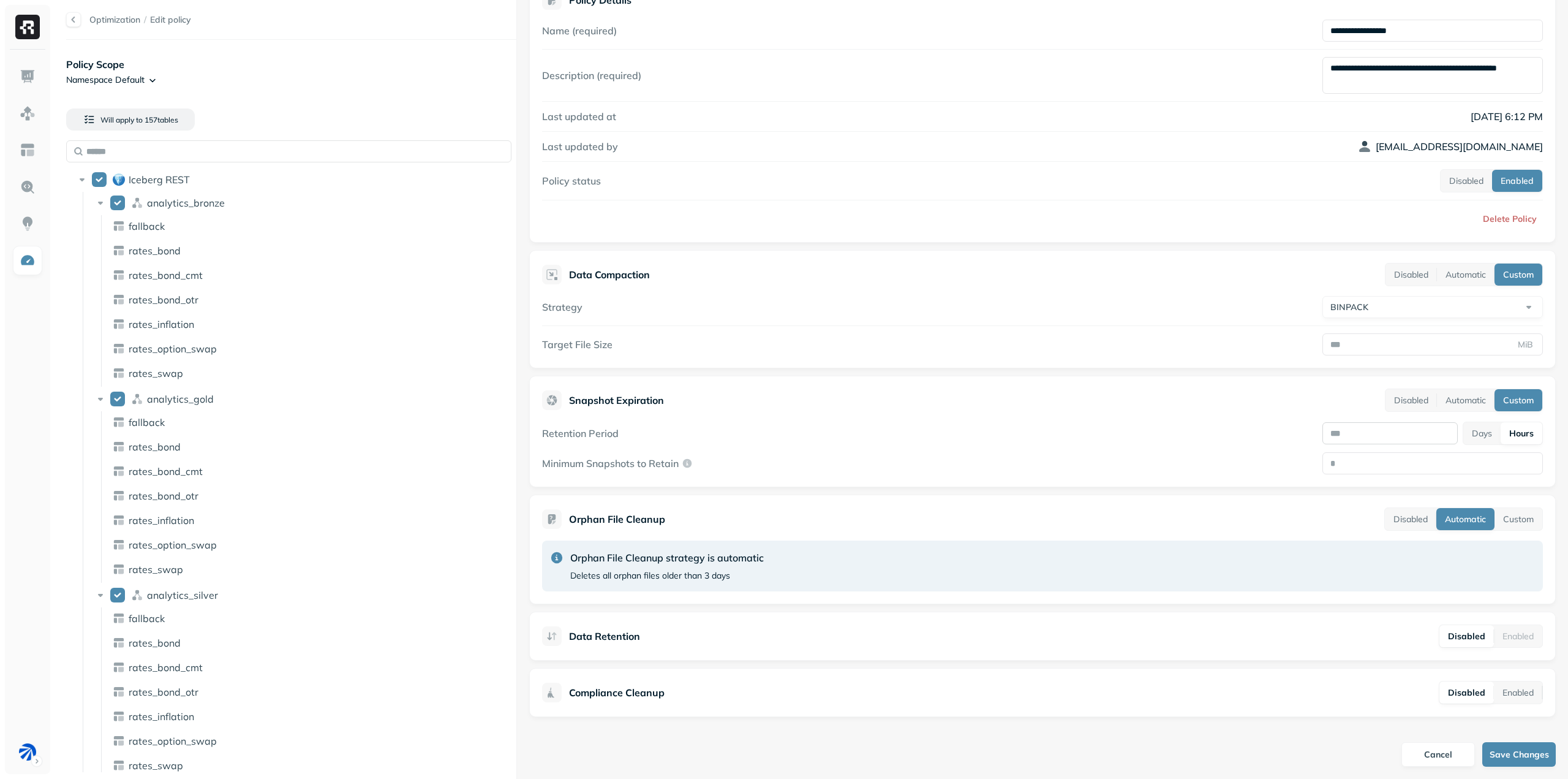
click at [1383, 431] on input "*" at bounding box center [1390, 433] width 135 height 22
type input "*"
click at [1526, 751] on button "Save Changes" at bounding box center [1519, 754] width 73 height 24
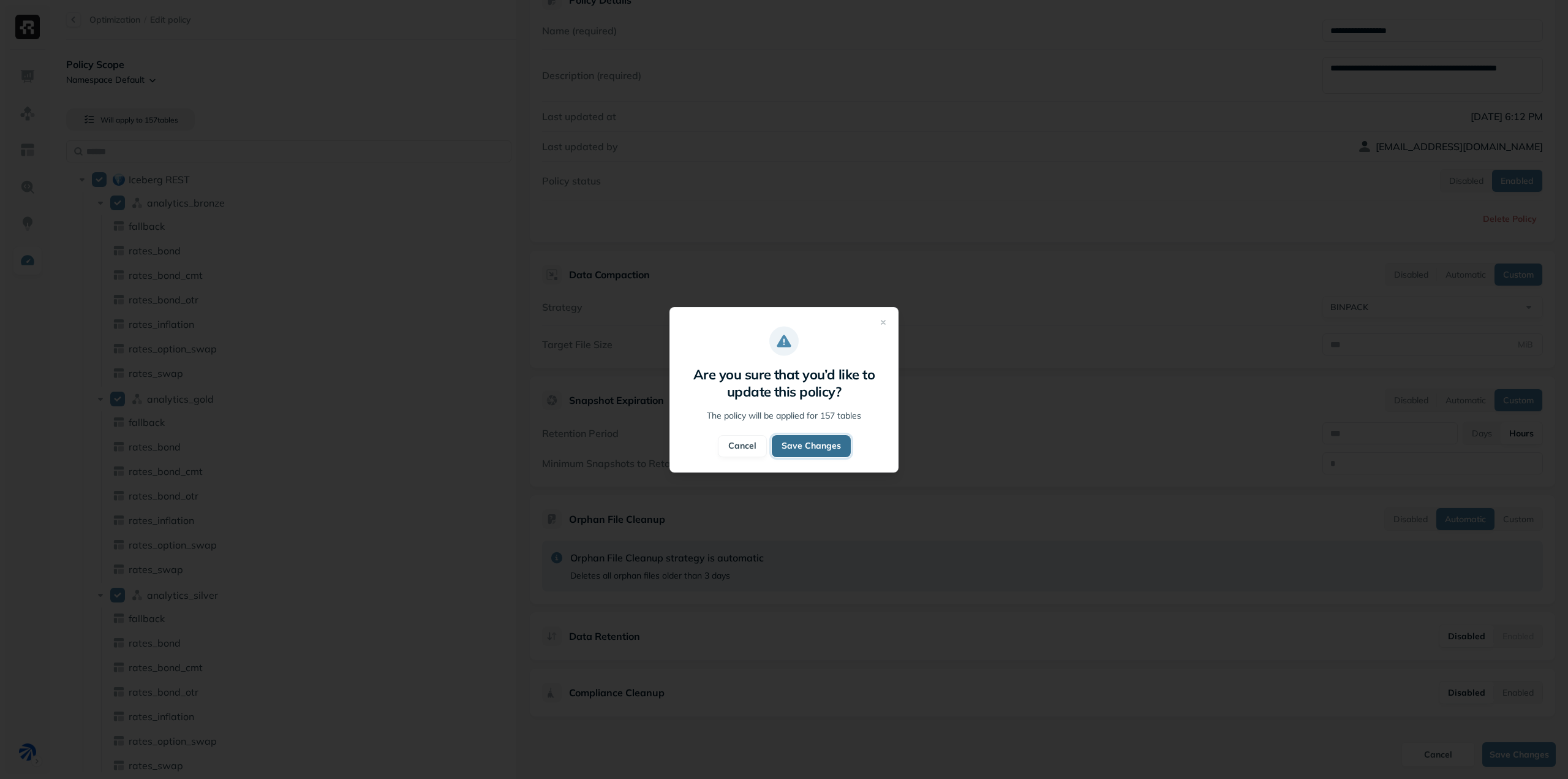
click at [827, 441] on button "Save Changes" at bounding box center [811, 445] width 79 height 22
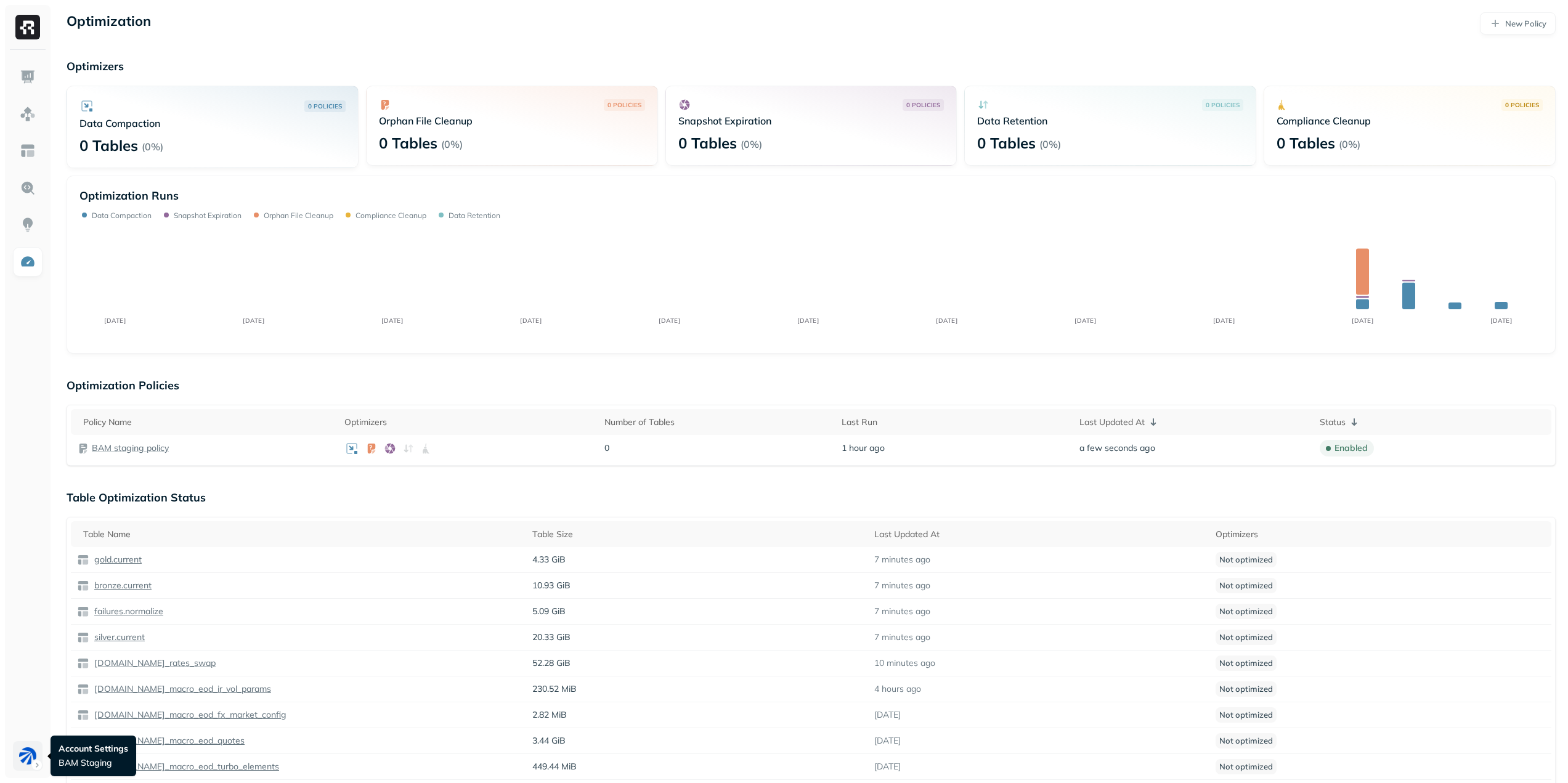
click at [33, 763] on html "Optimization New Policy Optimizers 0 POLICIES Data Compaction 0 Tables ( 0% ) 0…" at bounding box center [784, 613] width 1568 height 1227
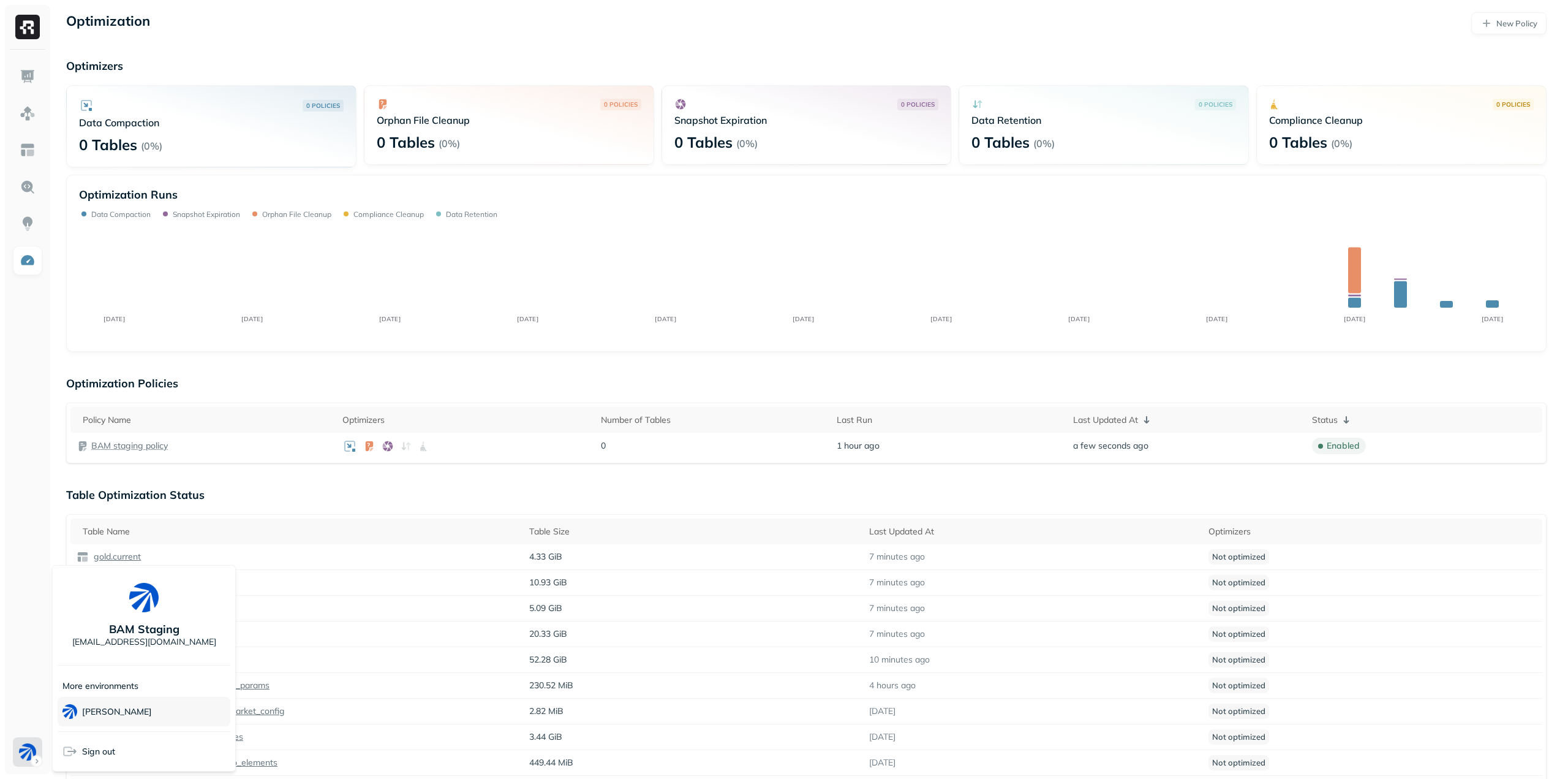
click at [137, 712] on div "BAM Dev" at bounding box center [144, 712] width 173 height 30
